Goal: Find specific page/section: Find specific page/section

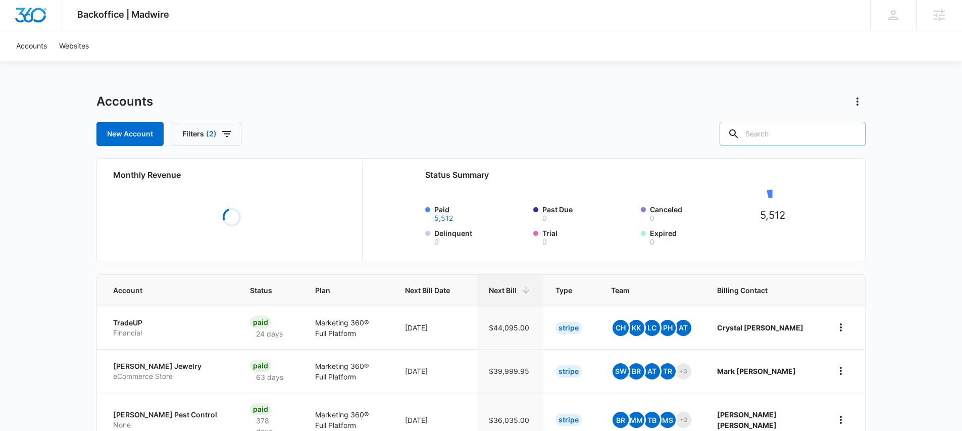
click at [787, 128] on input "text" at bounding box center [793, 134] width 146 height 24
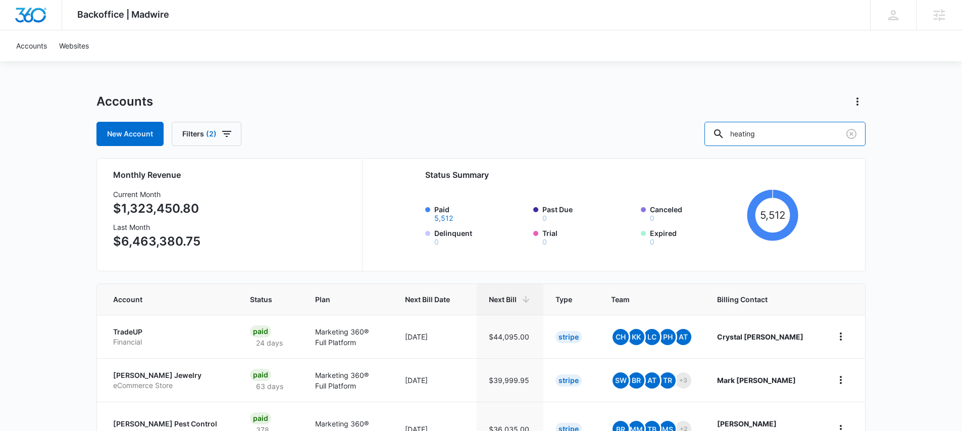
type input "heating"
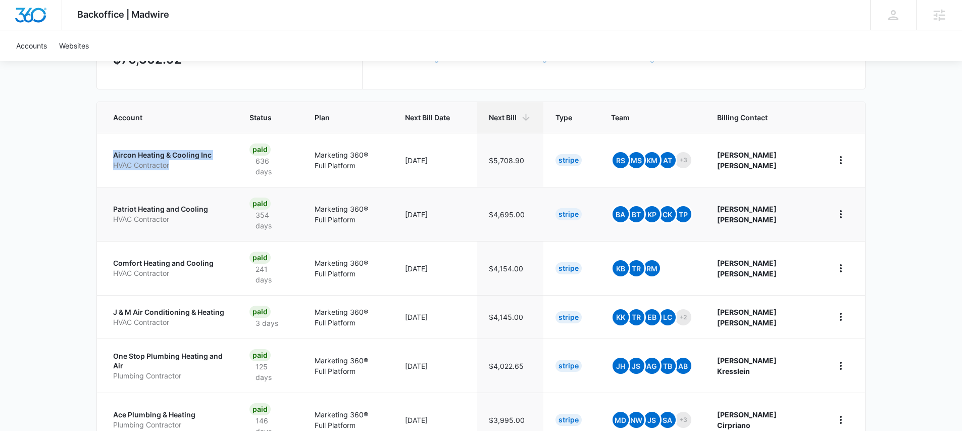
scroll to position [187, 0]
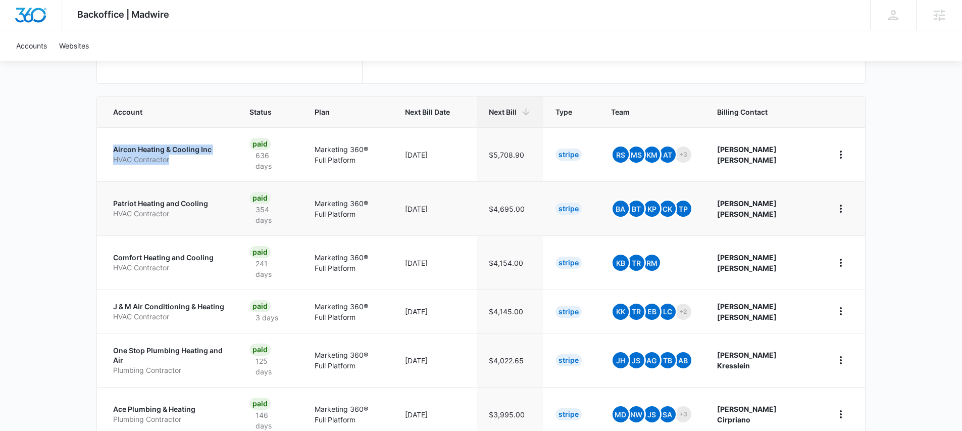
click at [145, 205] on p "Patriot Heating and Cooling" at bounding box center [169, 203] width 112 height 10
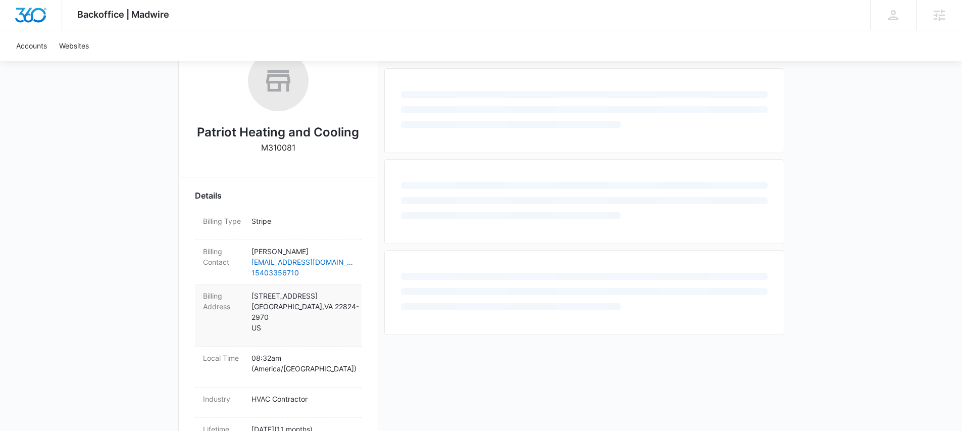
scroll to position [126, 0]
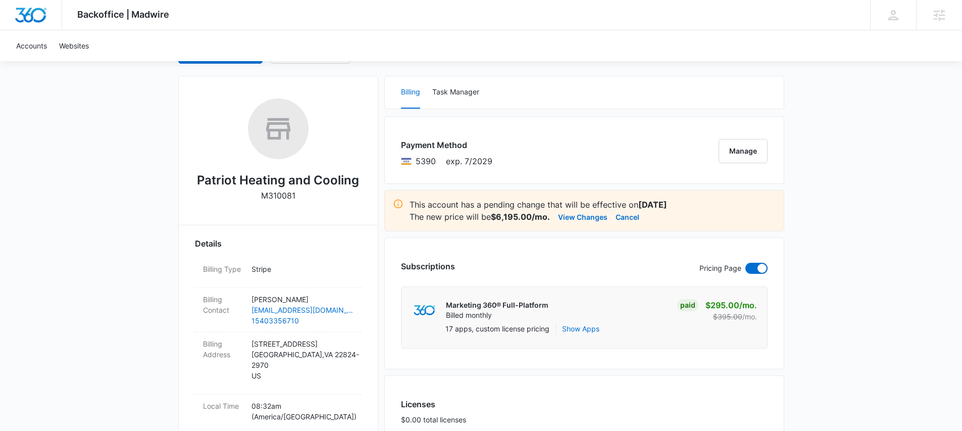
click at [266, 181] on h2 "Patriot Heating and Cooling" at bounding box center [278, 180] width 162 height 18
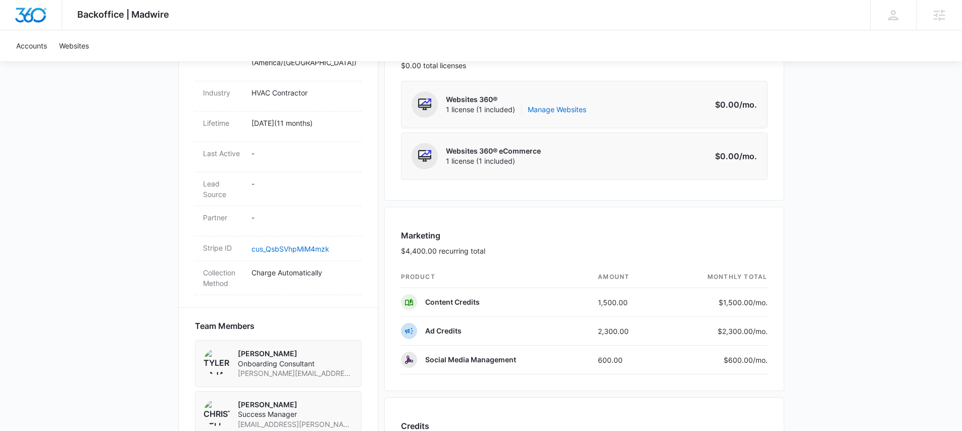
scroll to position [0, 0]
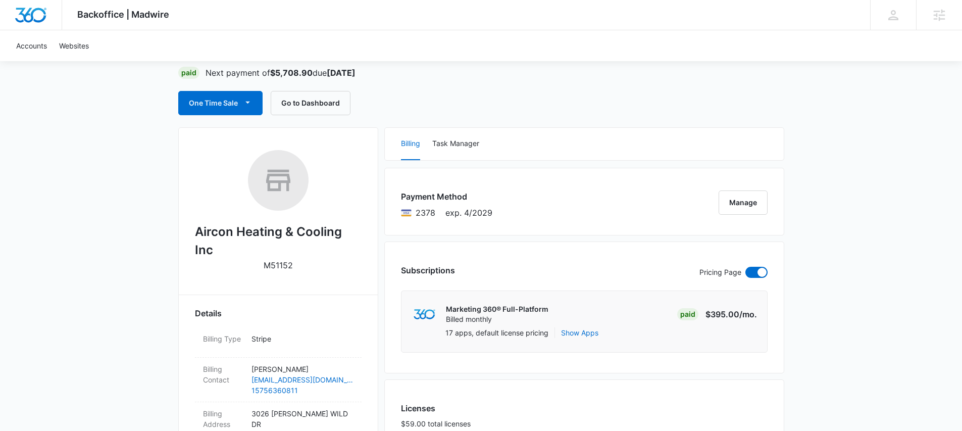
scroll to position [87, 0]
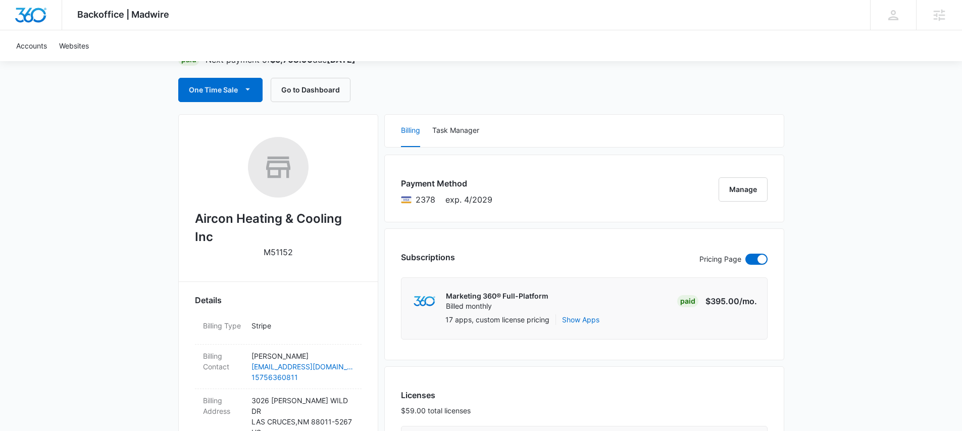
click at [230, 218] on h2 "Aircon Heating & Cooling Inc" at bounding box center [278, 228] width 167 height 36
